Goal: Find specific page/section: Find specific page/section

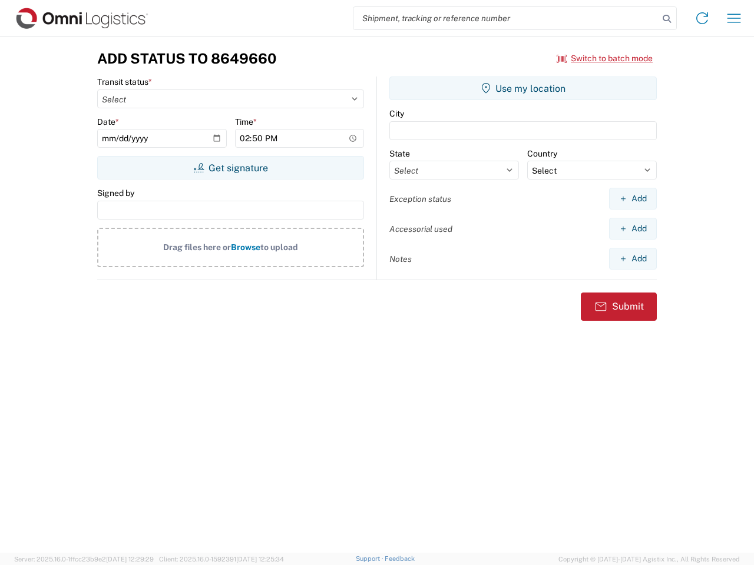
click at [506, 18] on input "search" at bounding box center [505, 18] width 305 height 22
click at [667, 19] on icon at bounding box center [666, 19] width 16 height 16
click at [702, 18] on icon at bounding box center [702, 18] width 19 height 19
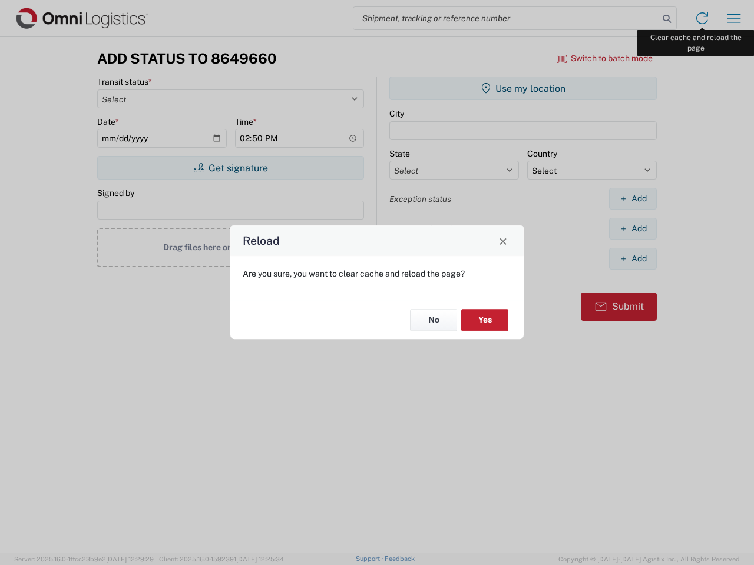
click at [734, 18] on div "Reload Are you sure, you want to clear cache and reload the page? No Yes" at bounding box center [377, 282] width 754 height 565
click at [605, 58] on div "Reload Are you sure, you want to clear cache and reload the page? No Yes" at bounding box center [377, 282] width 754 height 565
click at [230, 168] on div "Reload Are you sure, you want to clear cache and reload the page? No Yes" at bounding box center [377, 282] width 754 height 565
click at [523, 88] on div "Reload Are you sure, you want to clear cache and reload the page? No Yes" at bounding box center [377, 282] width 754 height 565
click at [632, 198] on div "Reload Are you sure, you want to clear cache and reload the page? No Yes" at bounding box center [377, 282] width 754 height 565
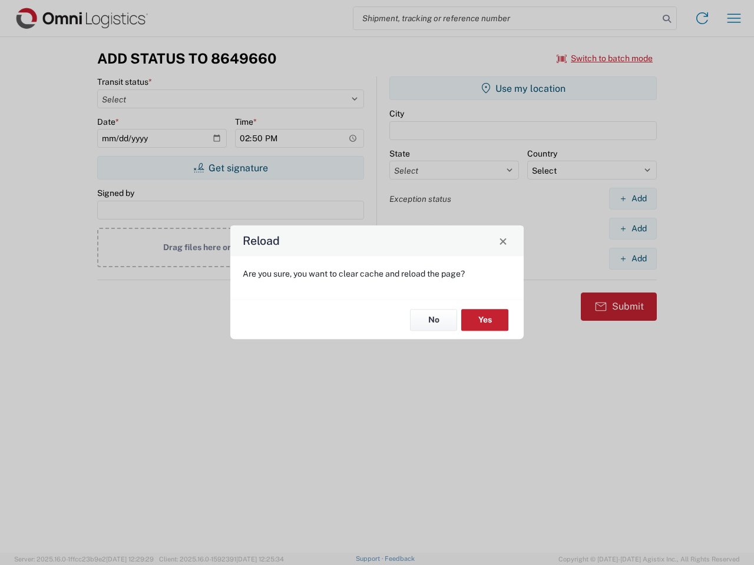
click at [632, 228] on div "Reload Are you sure, you want to clear cache and reload the page? No Yes" at bounding box center [377, 282] width 754 height 565
click at [632, 259] on div "Reload Are you sure, you want to clear cache and reload the page? No Yes" at bounding box center [377, 282] width 754 height 565
